Goal: Transaction & Acquisition: Purchase product/service

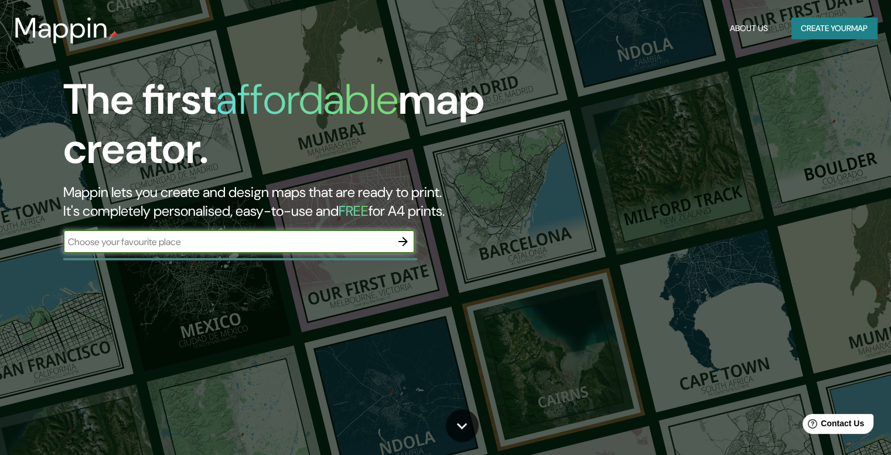
click at [235, 253] on div "​" at bounding box center [239, 243] width 352 height 26
click at [227, 237] on input "text" at bounding box center [227, 241] width 328 height 13
type input "tunja"
click at [405, 242] on icon "button" at bounding box center [403, 241] width 14 height 14
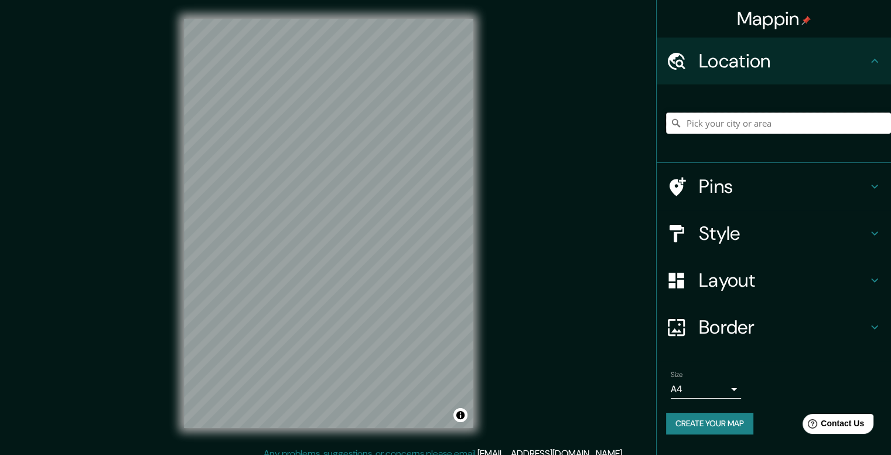
click at [744, 132] on input "Pick your city or area" at bounding box center [778, 122] width 225 height 21
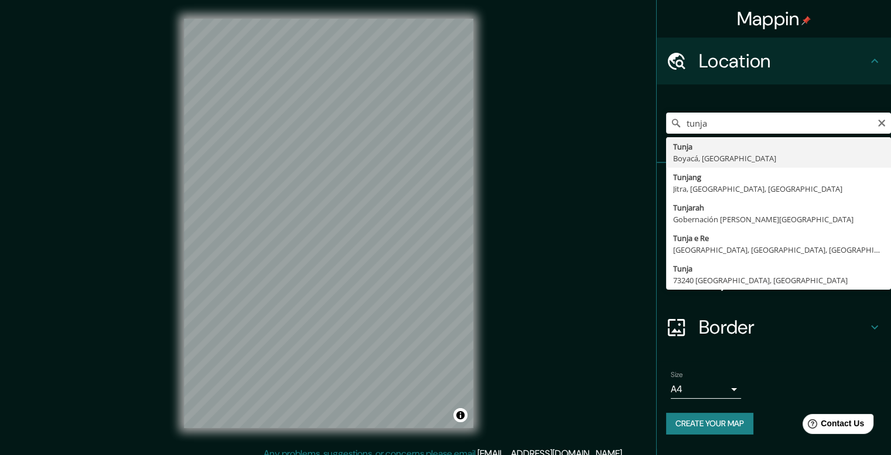
type input "Tunja, Boyacá, [GEOGRAPHIC_DATA]"
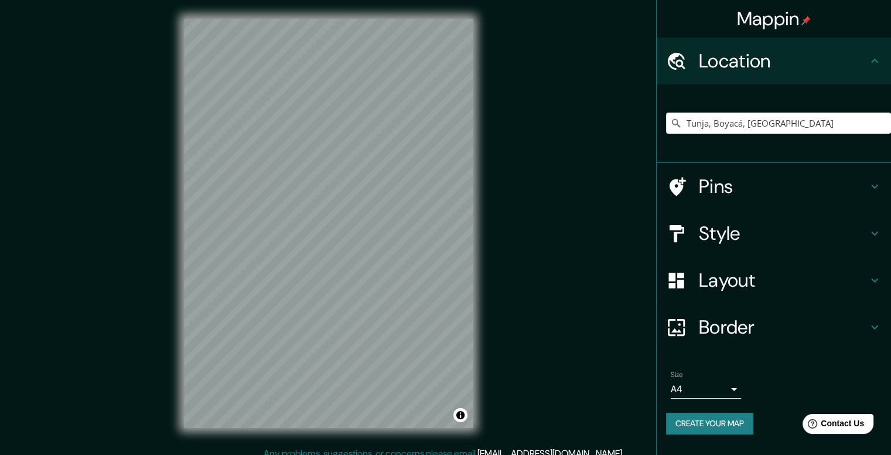
click at [853, 231] on h4 "Style" at bounding box center [783, 232] width 169 height 23
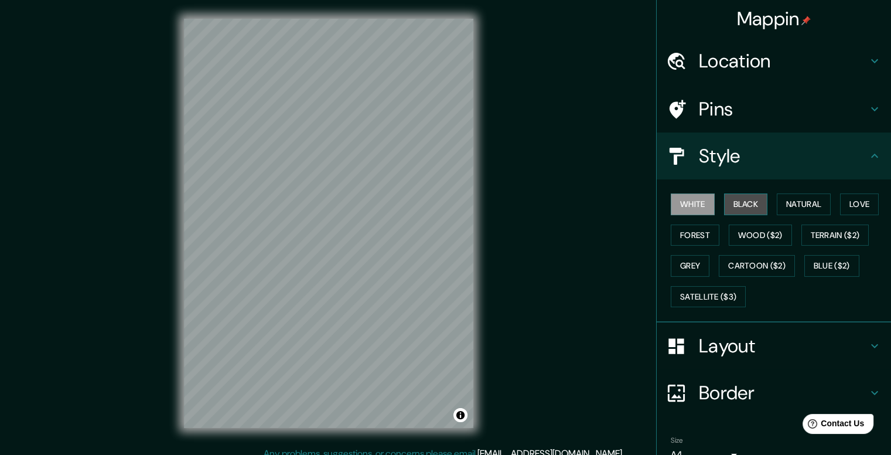
click at [734, 209] on button "Black" at bounding box center [746, 204] width 44 height 22
click at [804, 210] on button "Natural" at bounding box center [804, 204] width 54 height 22
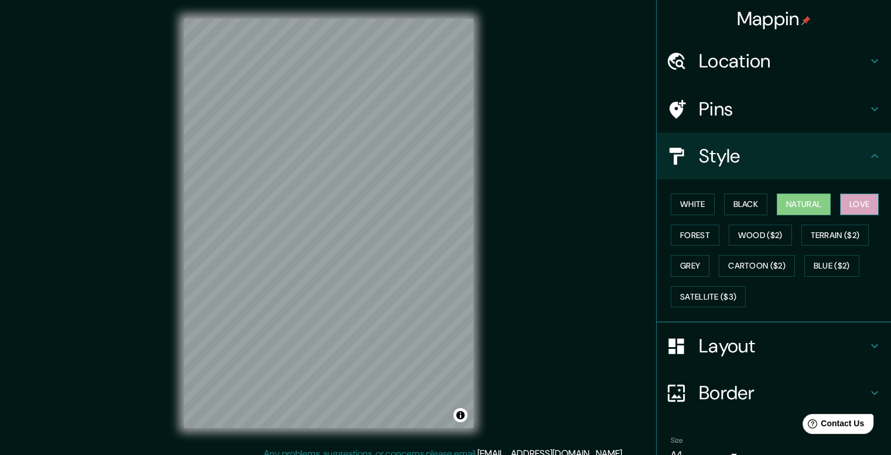
click at [852, 202] on button "Love" at bounding box center [859, 204] width 39 height 22
click at [839, 230] on button "Terrain ($2)" at bounding box center [836, 235] width 68 height 22
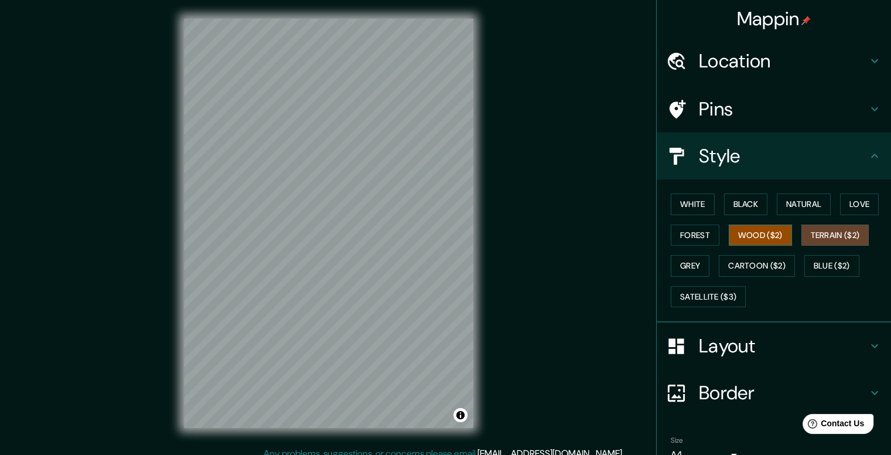
click at [751, 234] on button "Wood ($2)" at bounding box center [760, 235] width 63 height 22
click at [681, 233] on button "Forest" at bounding box center [695, 235] width 49 height 22
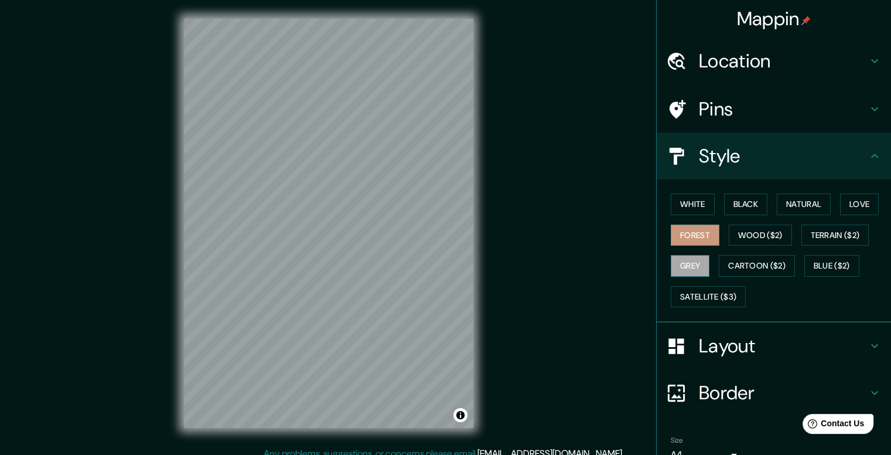
click at [672, 268] on button "Grey" at bounding box center [690, 266] width 39 height 22
click at [729, 265] on button "Cartoon ($2)" at bounding box center [757, 266] width 76 height 22
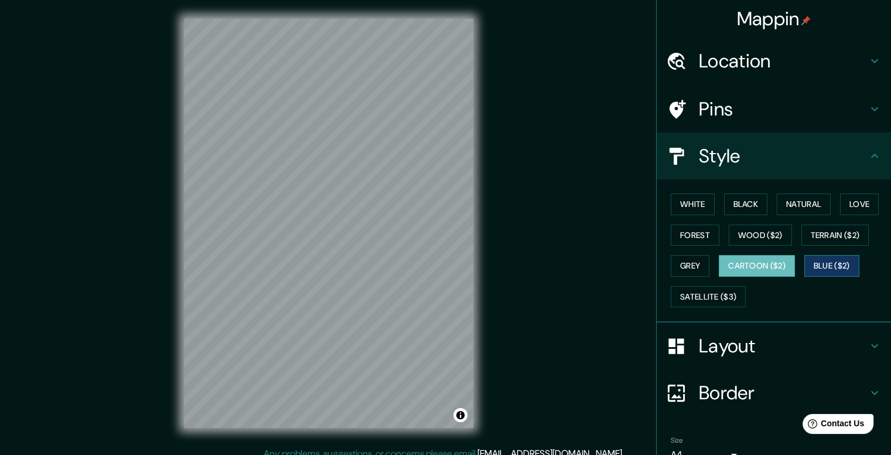
click at [825, 270] on button "Blue ($2)" at bounding box center [831, 266] width 55 height 22
click at [710, 294] on button "Satellite ($3)" at bounding box center [708, 297] width 75 height 22
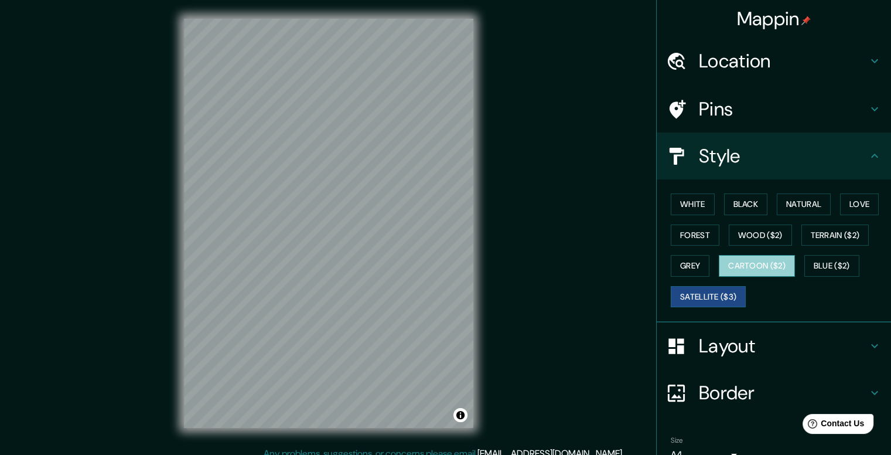
click at [751, 260] on button "Cartoon ($2)" at bounding box center [757, 266] width 76 height 22
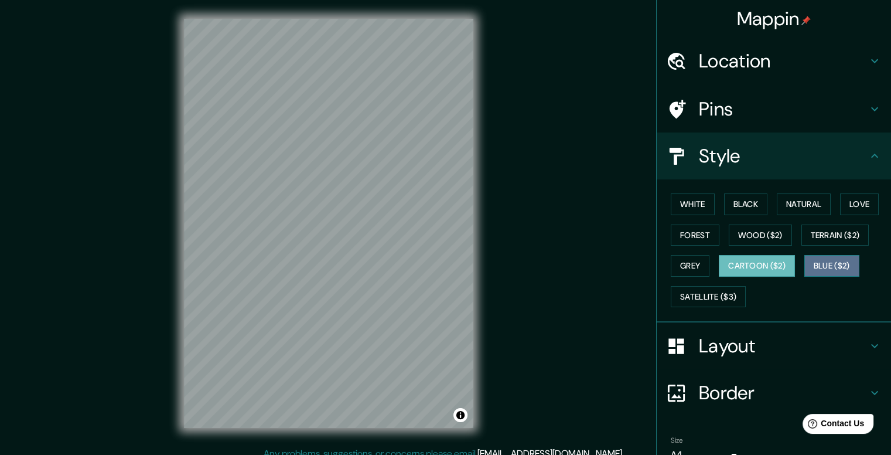
click at [818, 255] on button "Blue ($2)" at bounding box center [831, 266] width 55 height 22
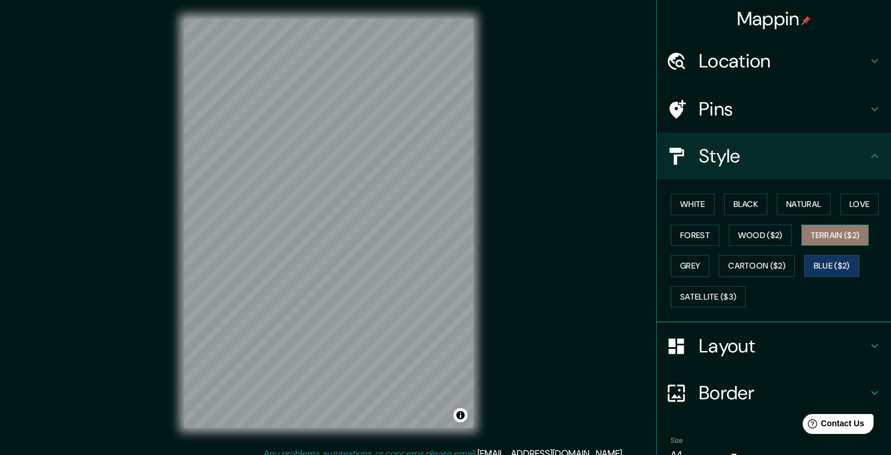
click at [819, 237] on button "Terrain ($2)" at bounding box center [836, 235] width 68 height 22
click at [780, 236] on button "Wood ($2)" at bounding box center [760, 235] width 63 height 22
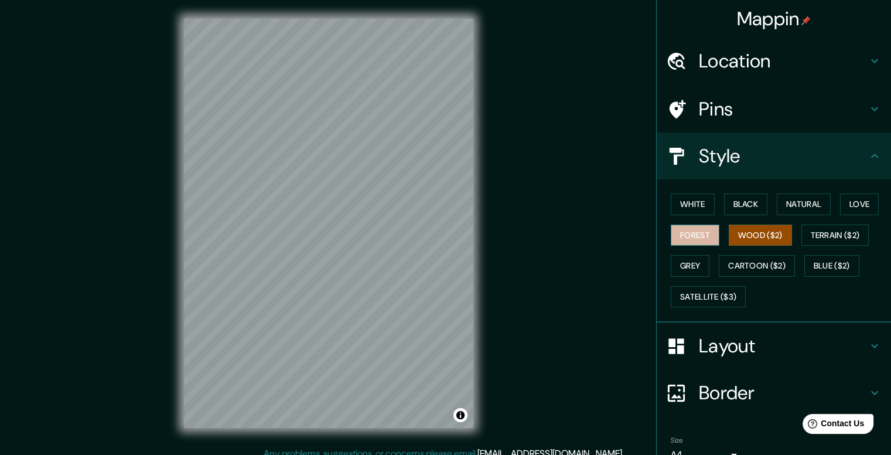
click at [684, 231] on button "Forest" at bounding box center [695, 235] width 49 height 22
click at [818, 97] on h4 "Pins" at bounding box center [783, 108] width 169 height 23
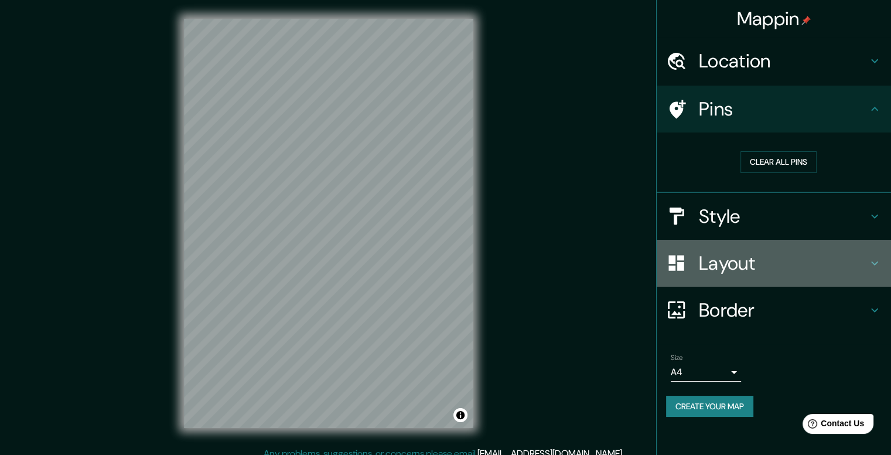
click at [813, 251] on h4 "Layout" at bounding box center [783, 262] width 169 height 23
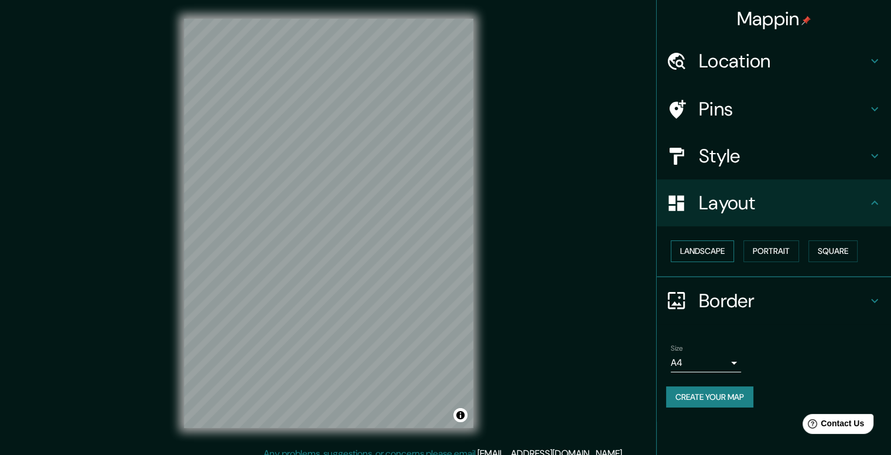
click at [695, 250] on button "Landscape" at bounding box center [702, 251] width 63 height 22
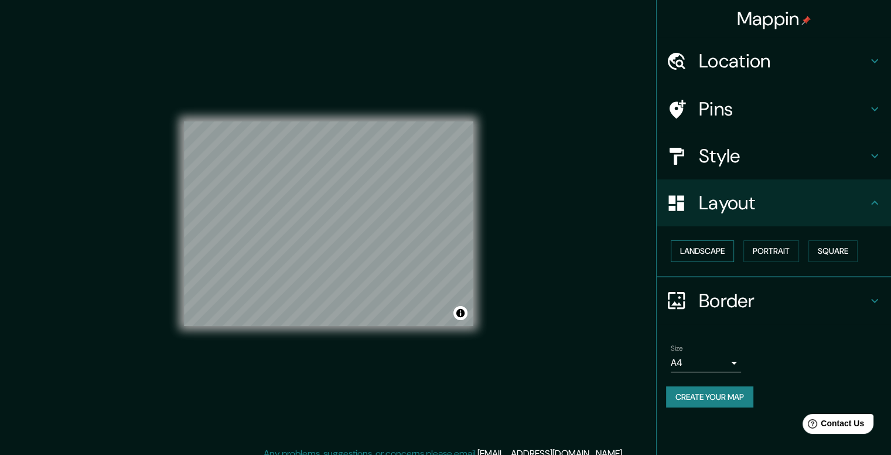
click at [695, 250] on button "Landscape" at bounding box center [702, 251] width 63 height 22
click at [759, 250] on button "Portrait" at bounding box center [772, 251] width 56 height 22
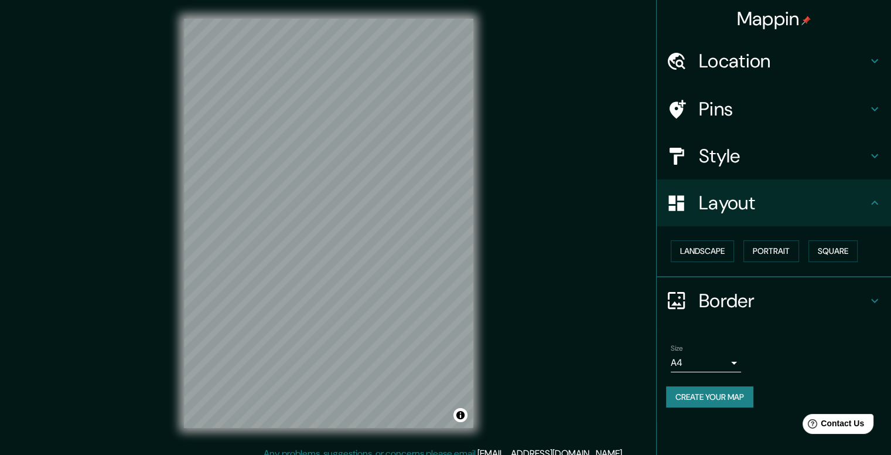
click at [864, 250] on div "Landscape [GEOGRAPHIC_DATA]" at bounding box center [778, 251] width 225 height 31
click at [819, 250] on button "Square" at bounding box center [833, 251] width 49 height 22
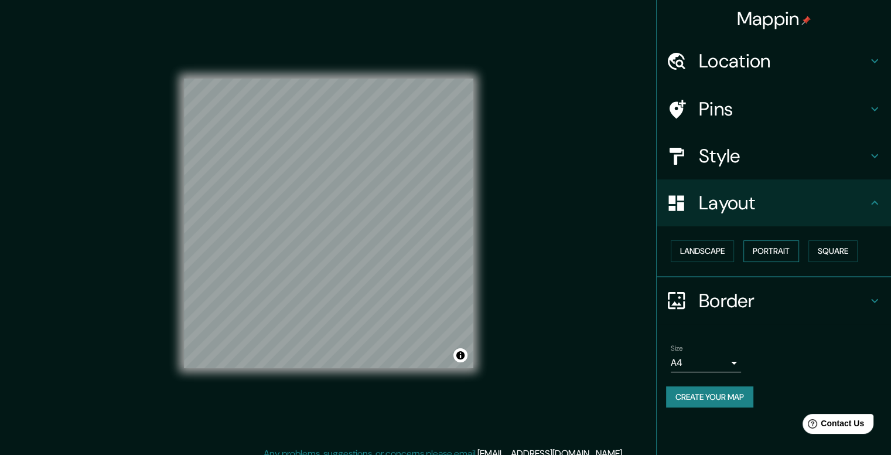
click at [769, 247] on button "Portrait" at bounding box center [772, 251] width 56 height 22
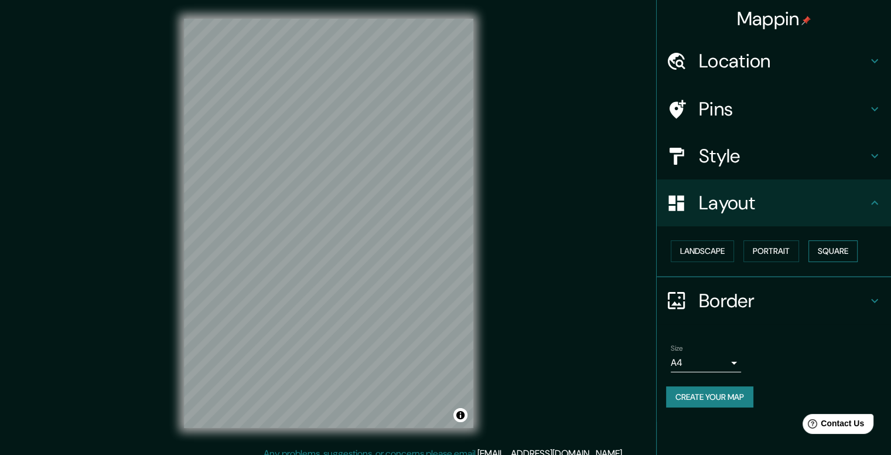
click at [820, 254] on button "Square" at bounding box center [833, 251] width 49 height 22
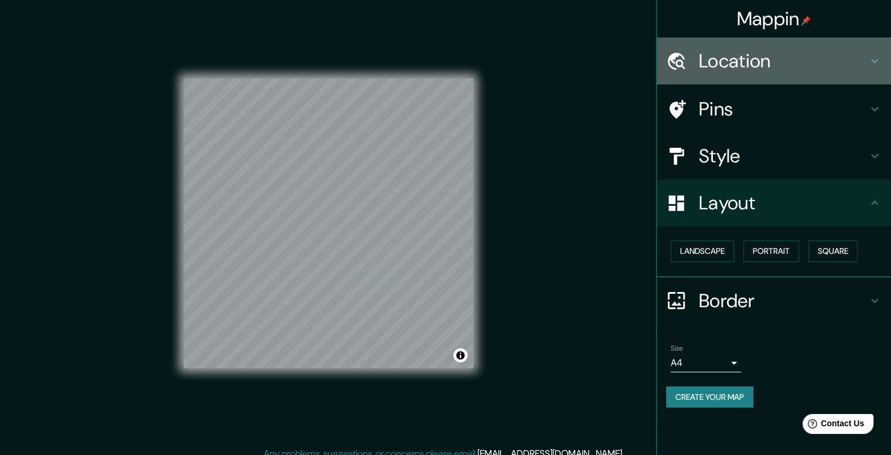
click at [791, 62] on h4 "Location" at bounding box center [783, 60] width 169 height 23
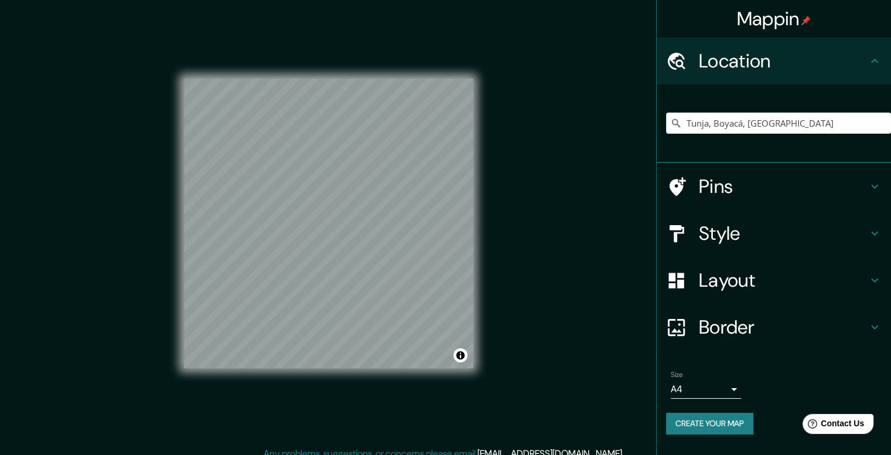
click at [791, 62] on h4 "Location" at bounding box center [783, 60] width 169 height 23
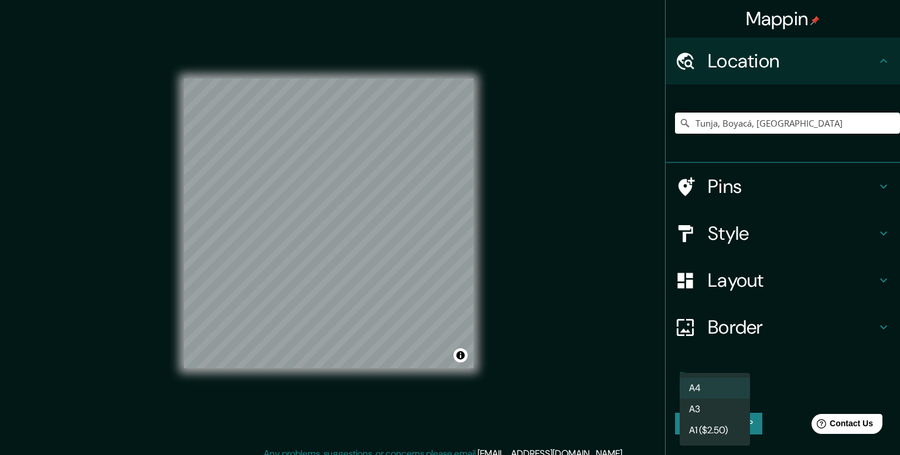
click at [719, 386] on body "Mappin Location [GEOGRAPHIC_DATA], [GEOGRAPHIC_DATA], [GEOGRAPHIC_DATA] Pins St…" at bounding box center [450, 227] width 900 height 455
click at [720, 408] on li "A3" at bounding box center [715, 408] width 70 height 21
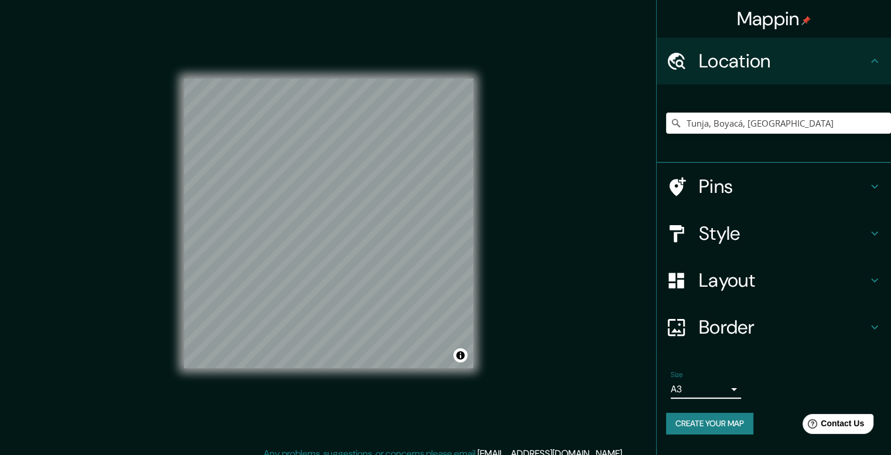
click at [710, 390] on body "Mappin Location [GEOGRAPHIC_DATA], [GEOGRAPHIC_DATA], [GEOGRAPHIC_DATA] Pins St…" at bounding box center [445, 227] width 891 height 455
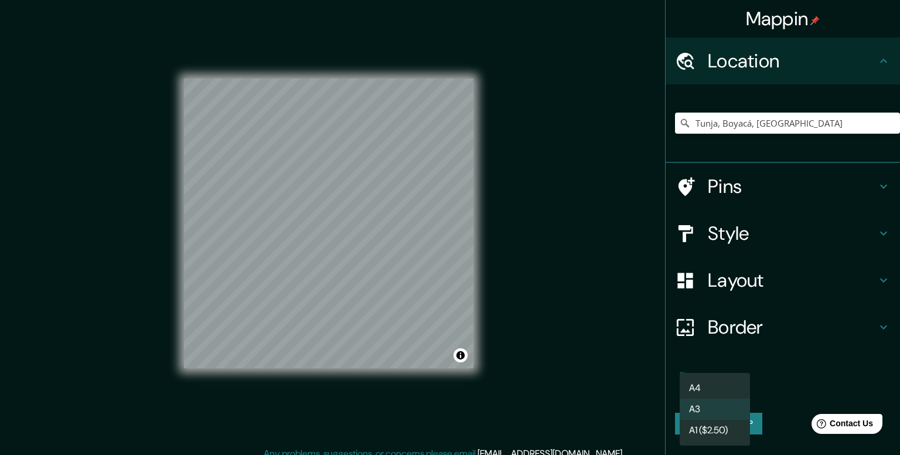
click at [704, 429] on li "A1 ($2.50)" at bounding box center [715, 430] width 70 height 21
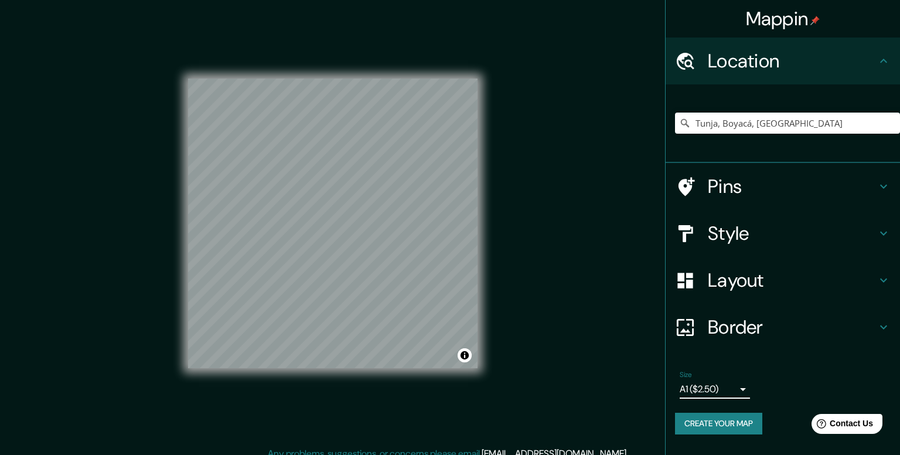
click at [694, 393] on body "Mappin Location [GEOGRAPHIC_DATA], [GEOGRAPHIC_DATA], [GEOGRAPHIC_DATA] Pins St…" at bounding box center [450, 227] width 900 height 455
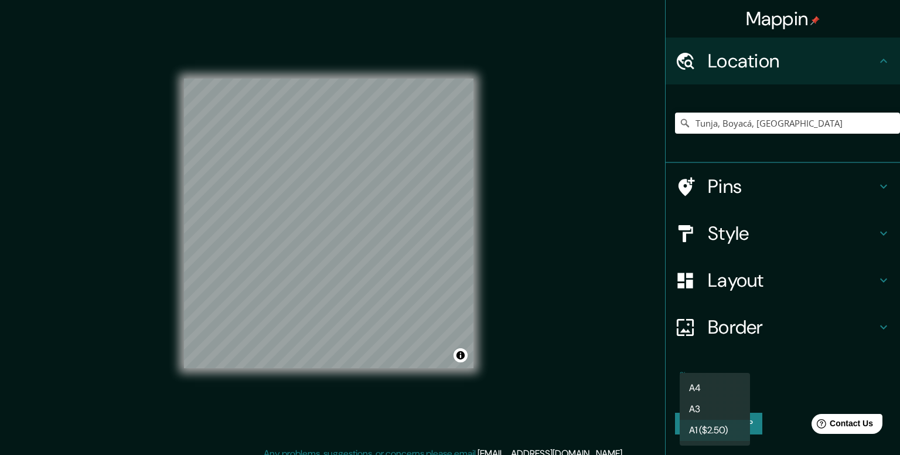
click at [701, 393] on li "A4" at bounding box center [715, 387] width 70 height 21
type input "single"
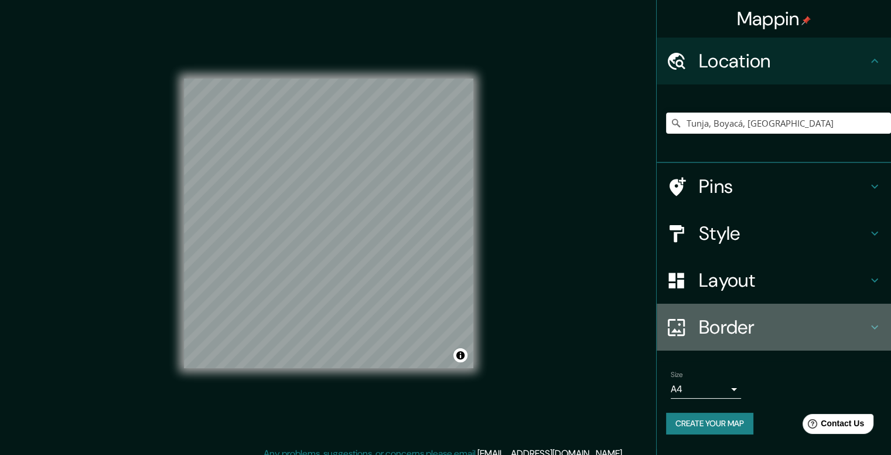
click at [724, 330] on h4 "Border" at bounding box center [783, 326] width 169 height 23
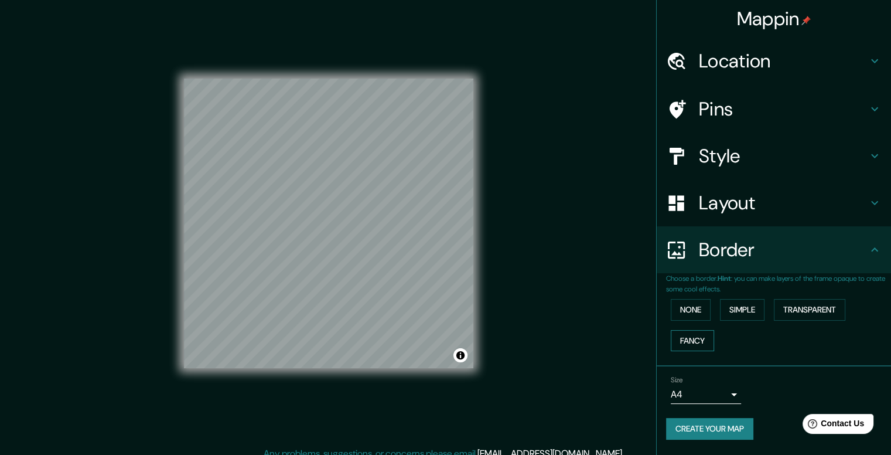
click at [695, 341] on button "Fancy" at bounding box center [692, 341] width 43 height 22
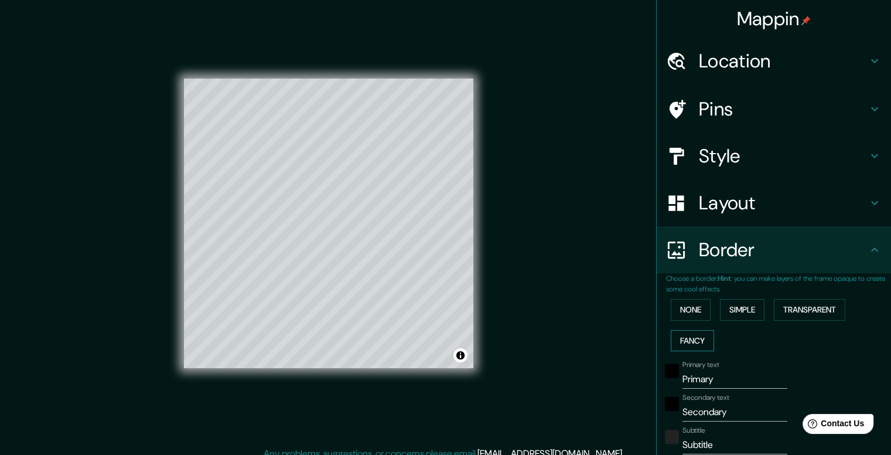
click at [695, 341] on button "Fancy" at bounding box center [692, 341] width 43 height 22
type input "198"
type input "40"
type input "20"
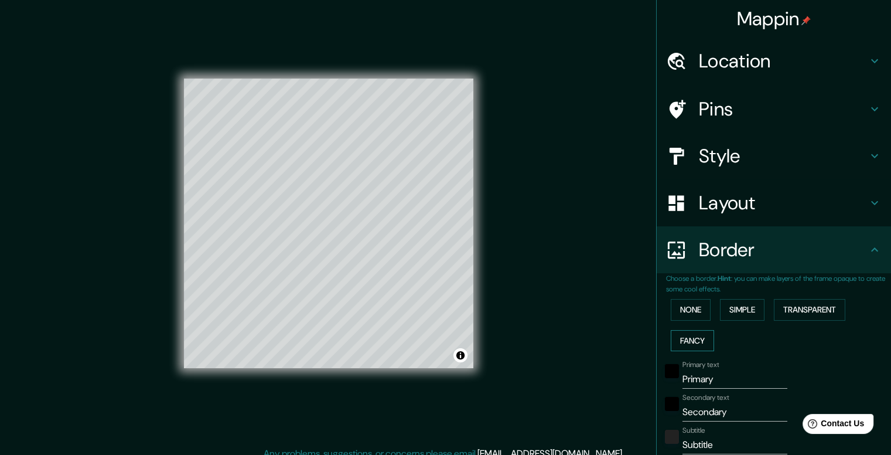
click at [694, 338] on button "Fancy" at bounding box center [692, 341] width 43 height 22
type input "198"
type input "40"
type input "20"
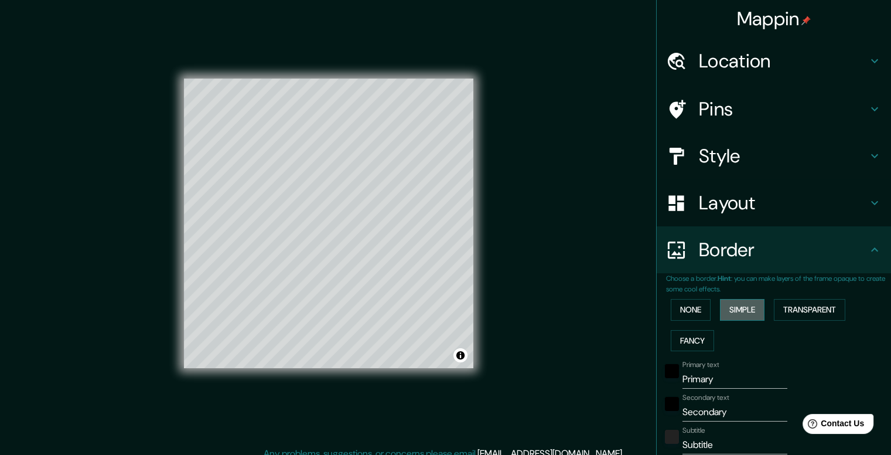
click at [720, 317] on button "Simple" at bounding box center [742, 310] width 45 height 22
click at [818, 317] on button "Transparent" at bounding box center [809, 310] width 71 height 22
click at [675, 312] on button "None" at bounding box center [691, 310] width 40 height 22
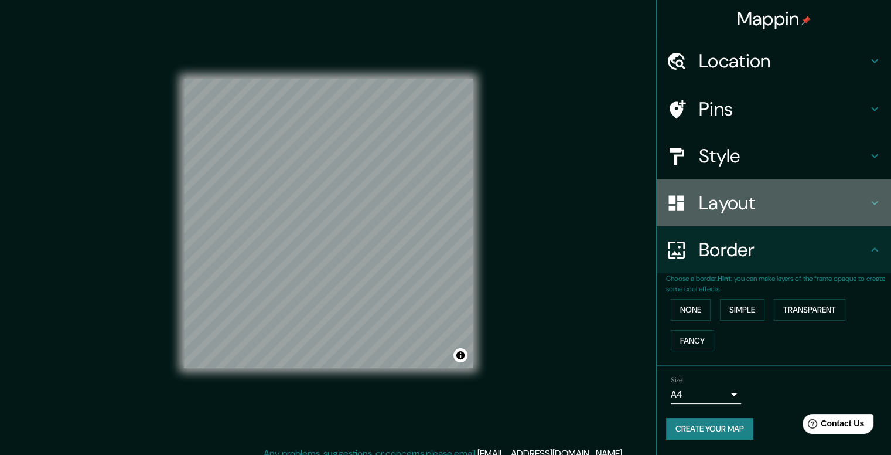
click at [787, 197] on h4 "Layout" at bounding box center [783, 202] width 169 height 23
